Goal: Transaction & Acquisition: Download file/media

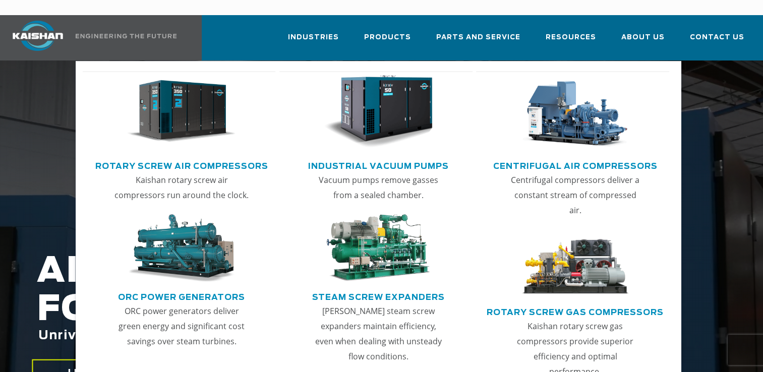
click at [174, 109] on img "Main menu" at bounding box center [181, 111] width 109 height 73
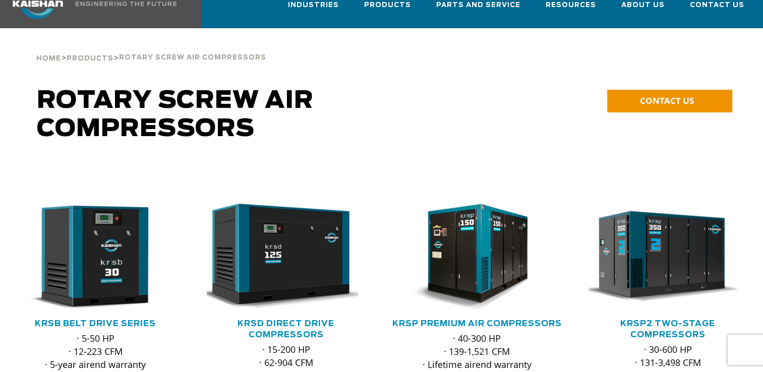
scroll to position [50, 0]
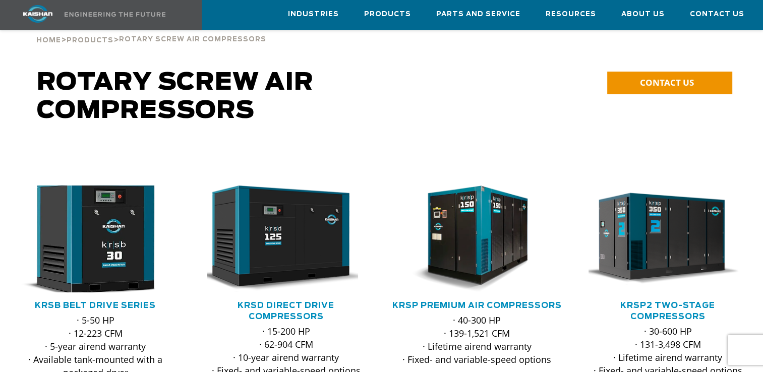
click at [107, 230] on img at bounding box center [88, 239] width 175 height 118
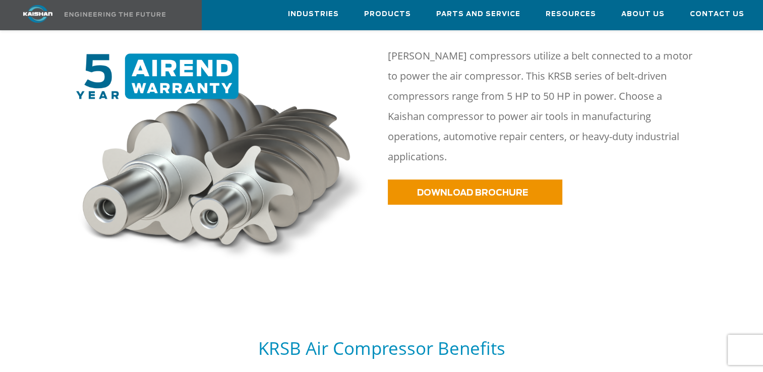
scroll to position [454, 0]
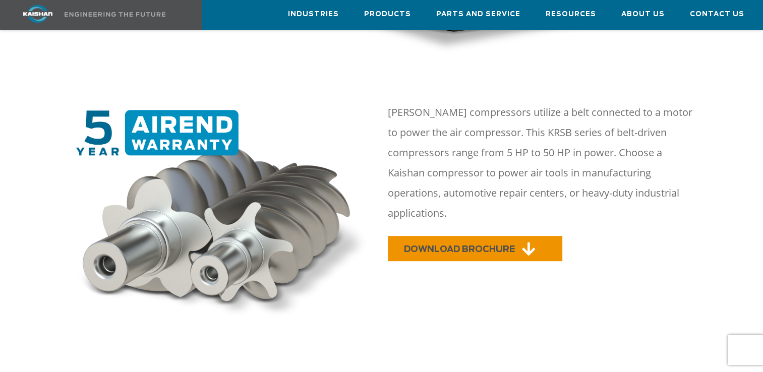
click at [428, 245] on span "DOWNLOAD BROCHURE" at bounding box center [459, 249] width 111 height 9
